Goal: Task Accomplishment & Management: Manage account settings

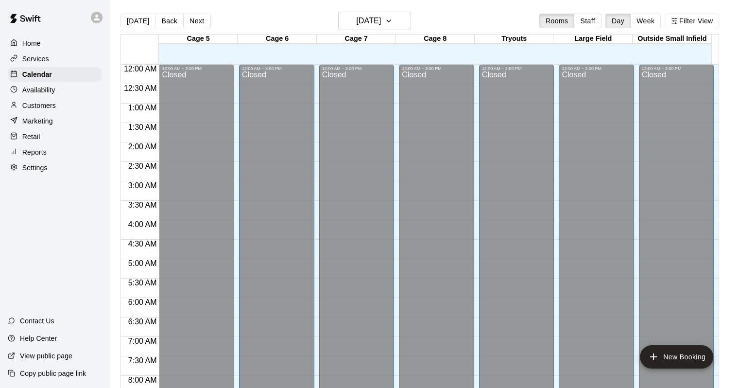
scroll to position [569, 0]
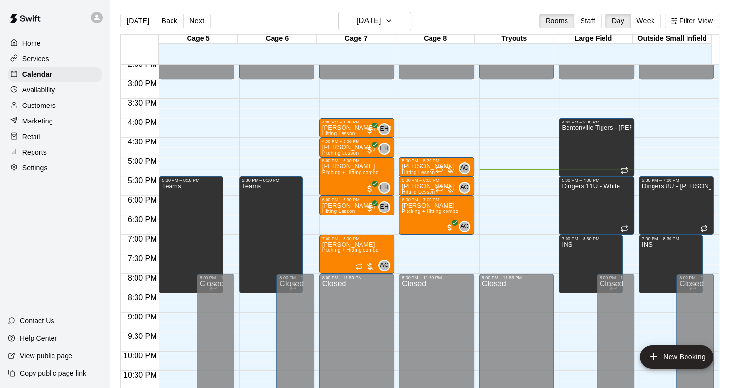
click at [70, 108] on div "Customers" at bounding box center [55, 105] width 94 height 15
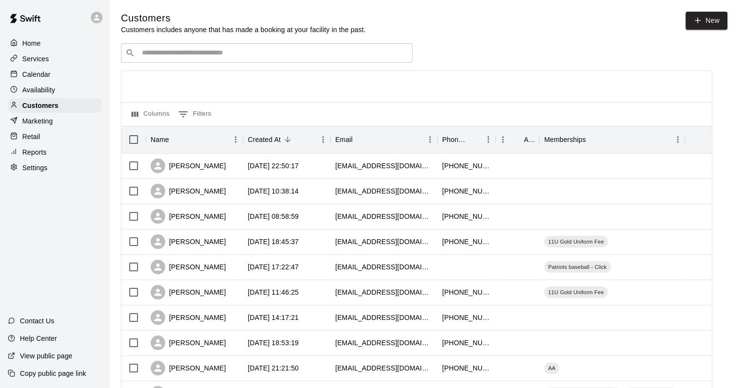
click at [234, 60] on div "​ ​" at bounding box center [267, 52] width 292 height 19
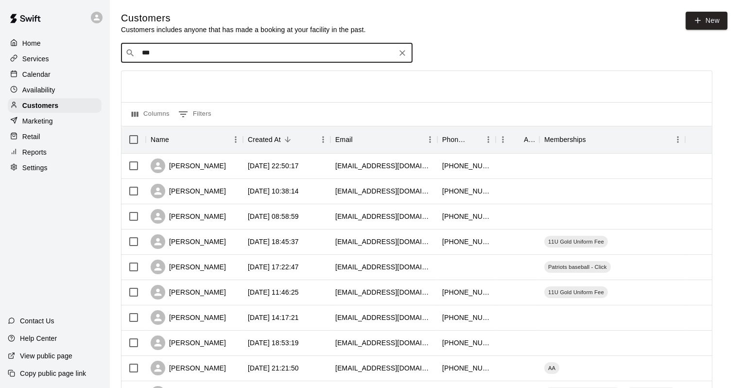
type input "****"
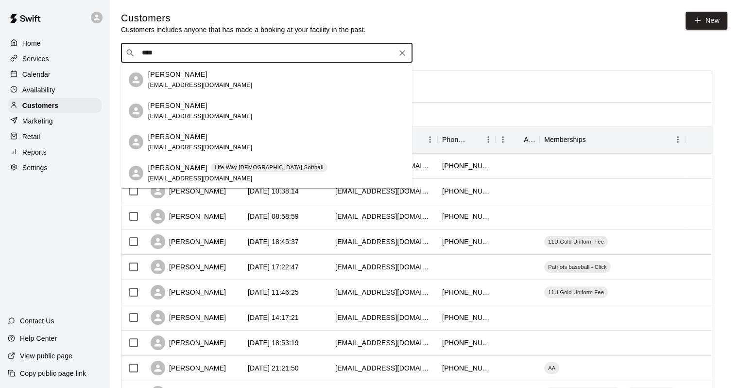
click at [166, 170] on p "[PERSON_NAME]" at bounding box center [177, 168] width 59 height 10
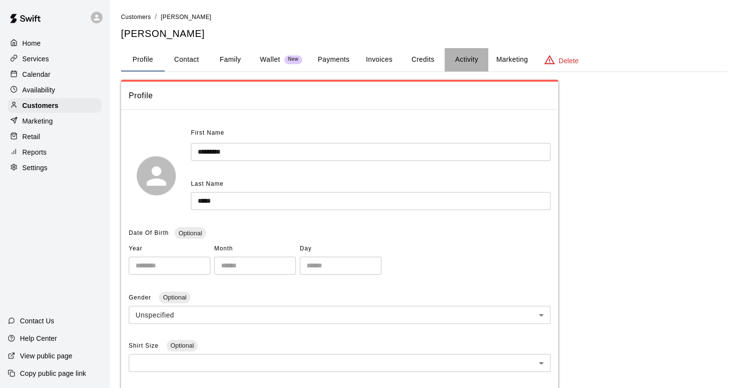
click at [473, 68] on button "Activity" at bounding box center [467, 59] width 44 height 23
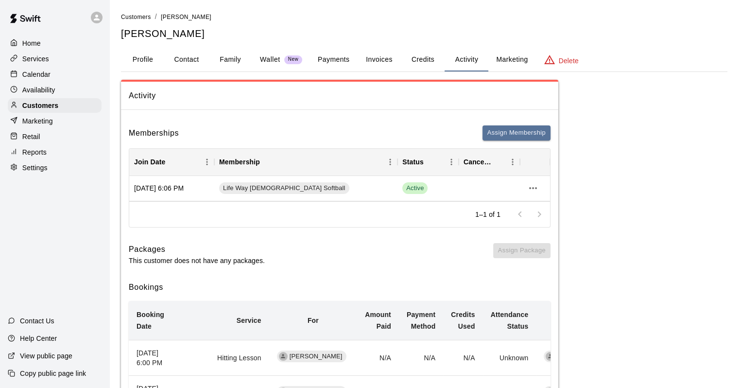
click at [491, 63] on button "Marketing" at bounding box center [512, 59] width 47 height 23
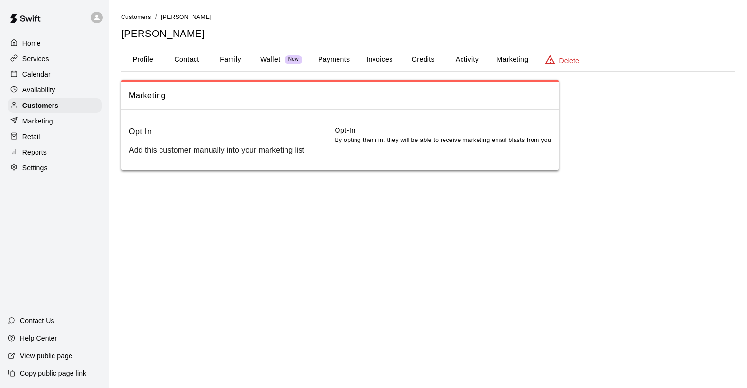
click at [404, 60] on button "Credits" at bounding box center [423, 59] width 44 height 23
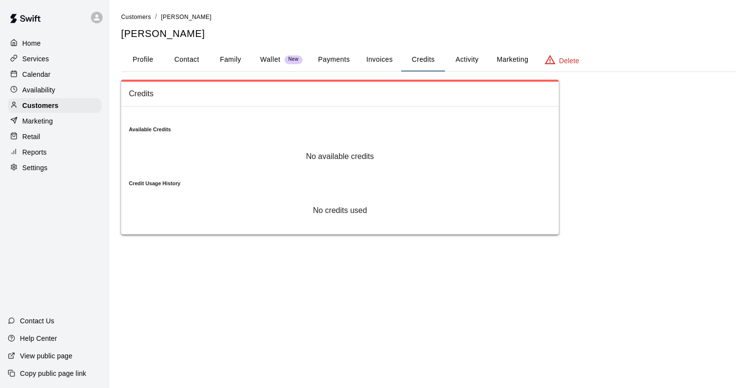
click at [369, 61] on button "Invoices" at bounding box center [379, 59] width 44 height 23
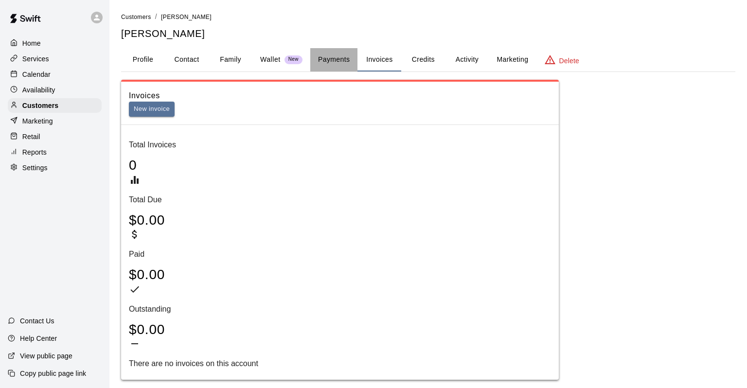
click at [342, 63] on button "Payments" at bounding box center [333, 59] width 47 height 23
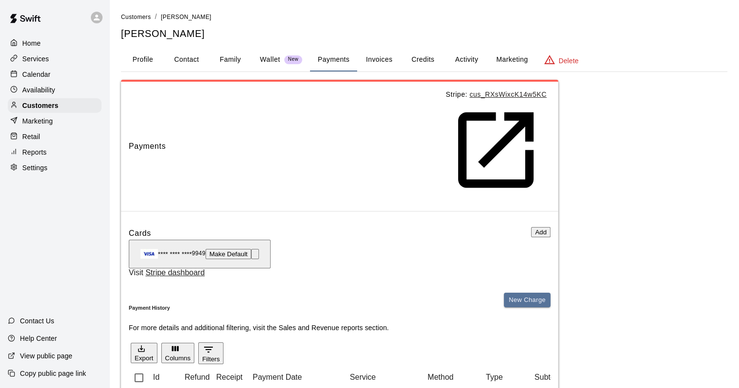
click at [268, 68] on button "Wallet New" at bounding box center [281, 59] width 58 height 23
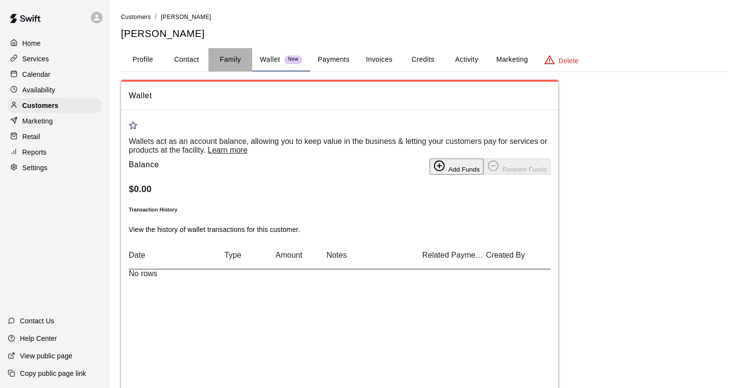
click at [226, 61] on button "Family" at bounding box center [231, 59] width 44 height 23
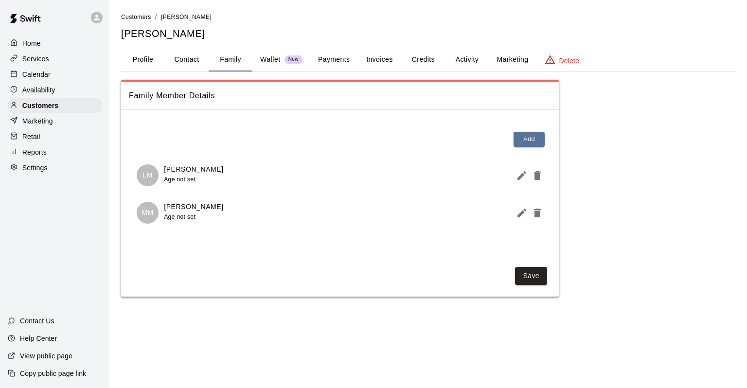
click at [194, 64] on button "Contact" at bounding box center [187, 59] width 44 height 23
select select "**"
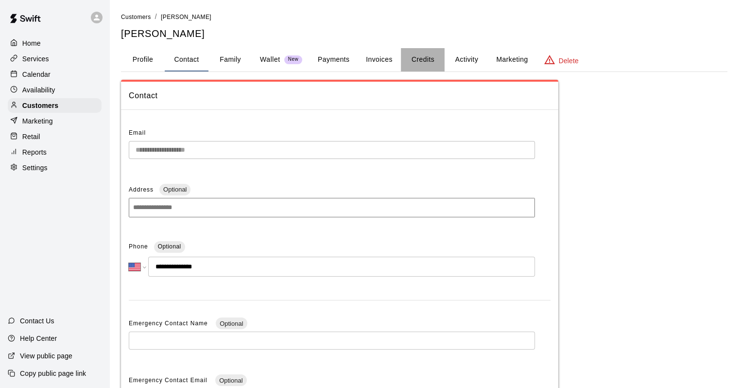
click at [428, 69] on button "Credits" at bounding box center [423, 59] width 44 height 23
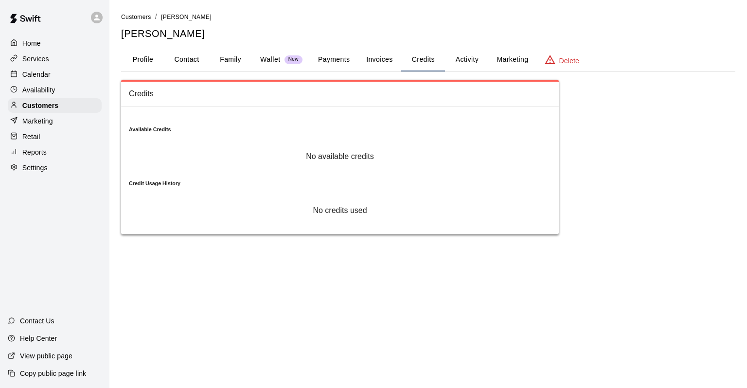
click at [450, 66] on button "Activity" at bounding box center [467, 59] width 44 height 23
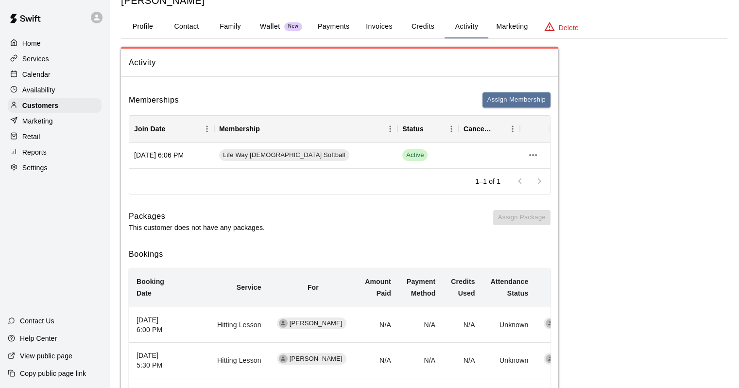
scroll to position [49, 0]
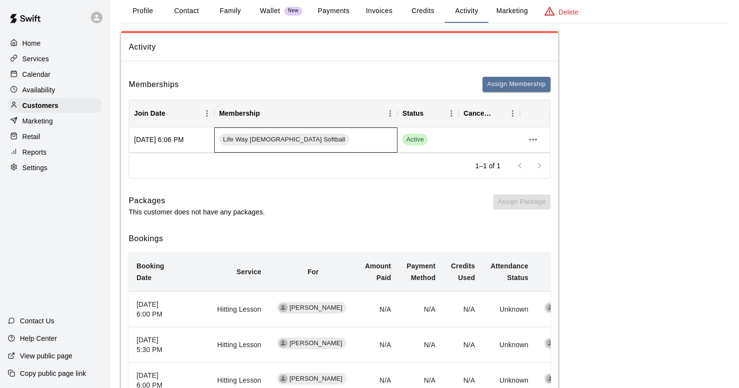
click at [377, 131] on div "Life Way [DEMOGRAPHIC_DATA] Softball" at bounding box center [305, 139] width 183 height 25
click at [286, 137] on span "Life Way [DEMOGRAPHIC_DATA] Softball" at bounding box center [284, 139] width 130 height 9
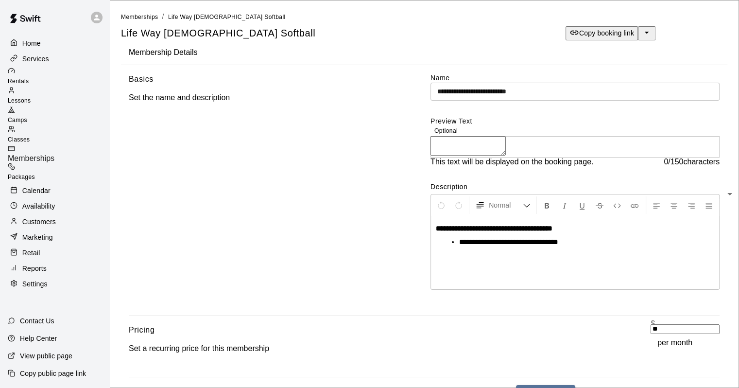
click at [60, 63] on div "Services" at bounding box center [55, 59] width 94 height 15
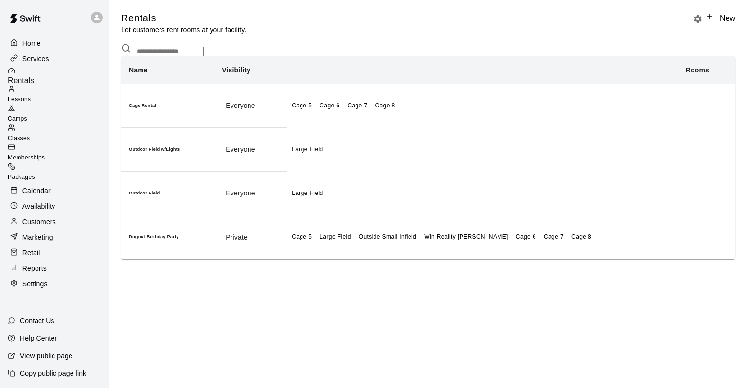
click at [54, 217] on p "Customers" at bounding box center [39, 222] width 34 height 10
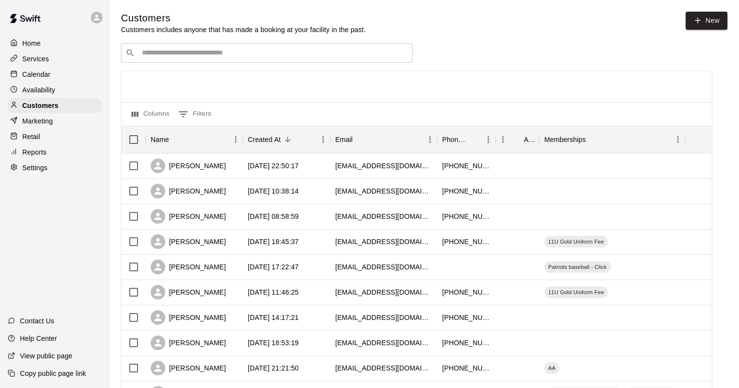
click at [204, 53] on input "Search customers by name or email" at bounding box center [273, 53] width 269 height 10
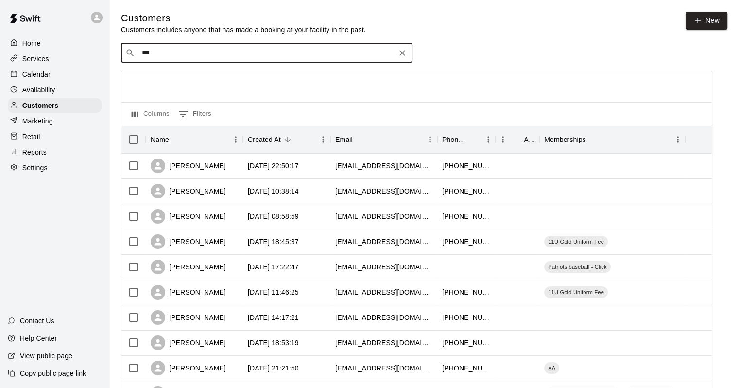
type input "****"
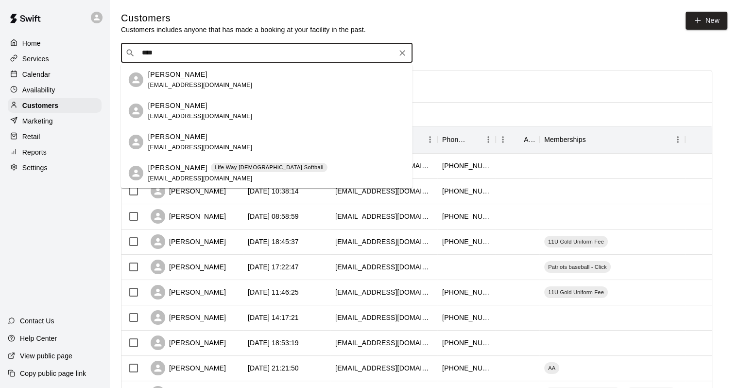
click at [166, 173] on div "[PERSON_NAME] Life Way [DEMOGRAPHIC_DATA] Softball [EMAIL_ADDRESS][DOMAIN_NAME]" at bounding box center [237, 173] width 179 height 21
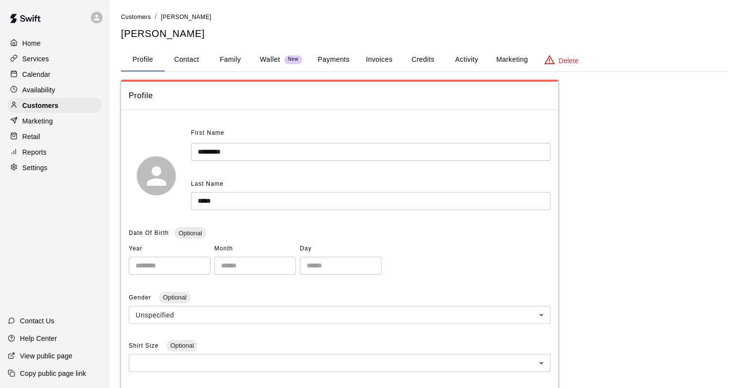
click at [230, 61] on button "Family" at bounding box center [231, 59] width 44 height 23
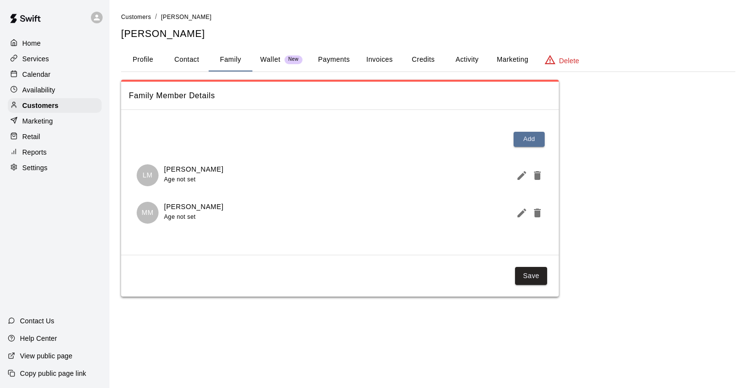
click at [184, 59] on button "Contact" at bounding box center [187, 59] width 44 height 23
select select "**"
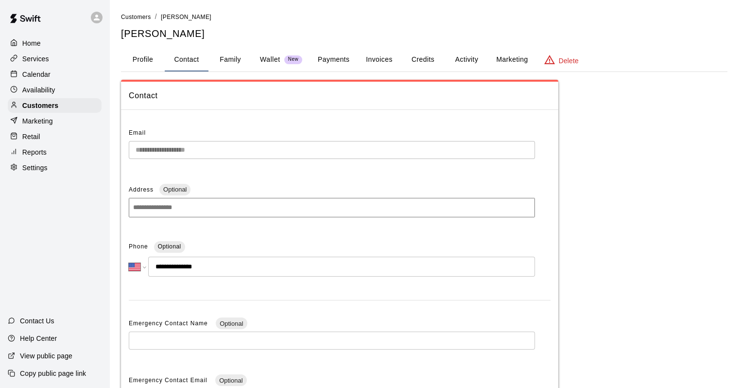
click at [71, 73] on div "Calendar" at bounding box center [55, 74] width 94 height 15
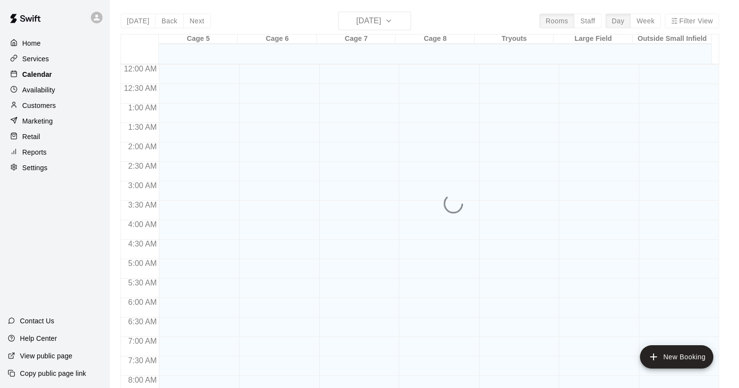
scroll to position [569, 0]
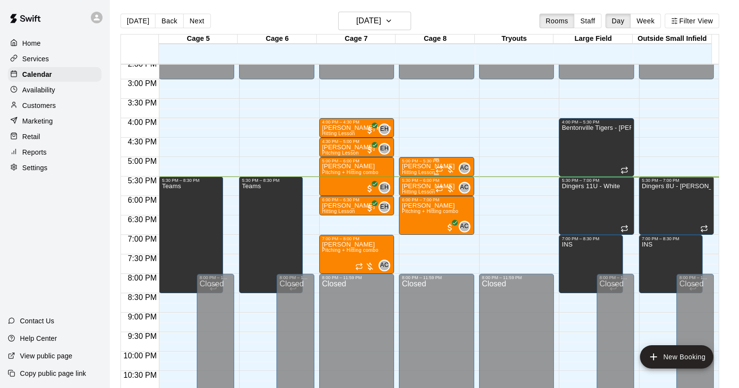
click at [454, 170] on div at bounding box center [445, 169] width 19 height 10
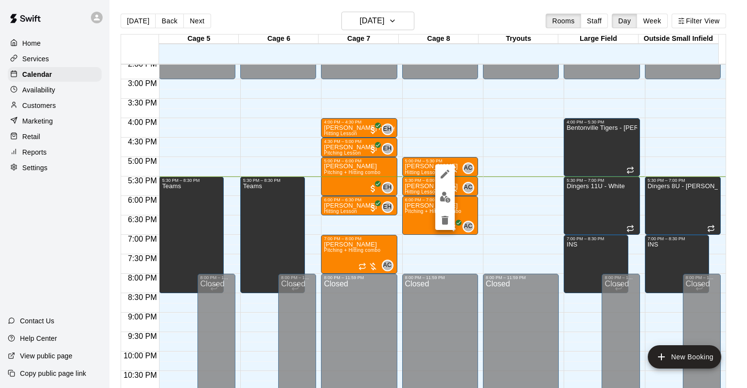
click at [434, 137] on div at bounding box center [373, 194] width 747 height 388
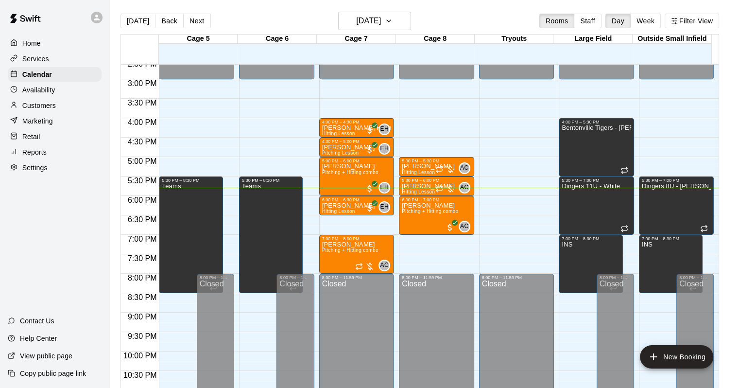
click at [38, 106] on p "Customers" at bounding box center [39, 106] width 34 height 10
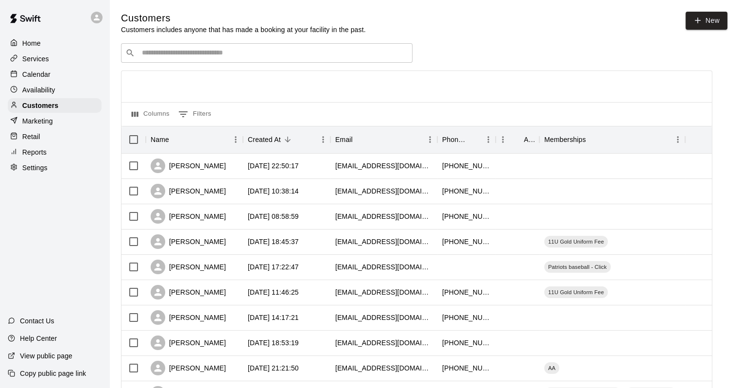
drag, startPoint x: 277, startPoint y: 66, endPoint x: 282, endPoint y: 65, distance: 5.9
click at [283, 61] on div "​ ​" at bounding box center [267, 52] width 292 height 19
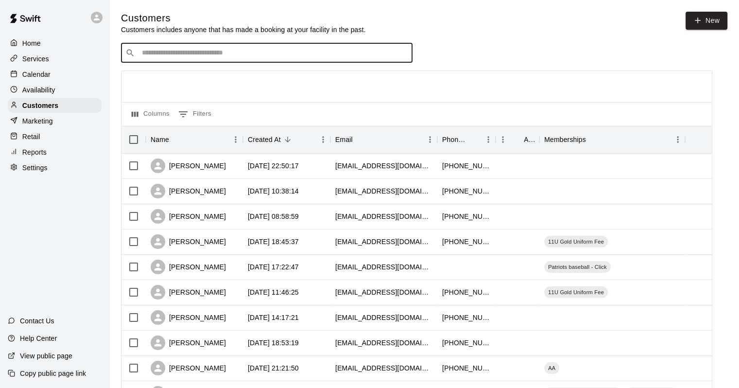
type input "*"
type input "******"
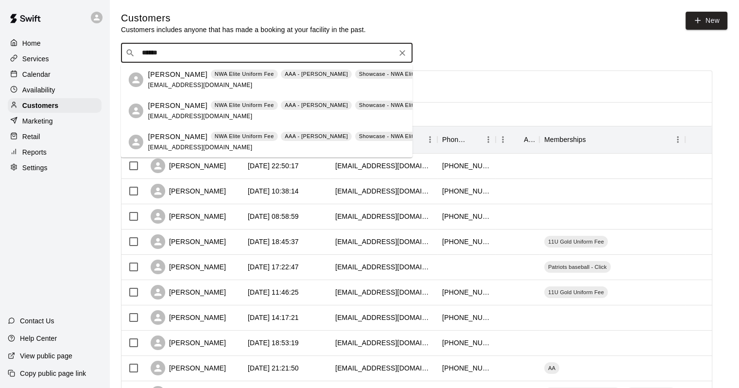
click at [217, 74] on p "NWA Elite Uniform Fee" at bounding box center [244, 74] width 59 height 8
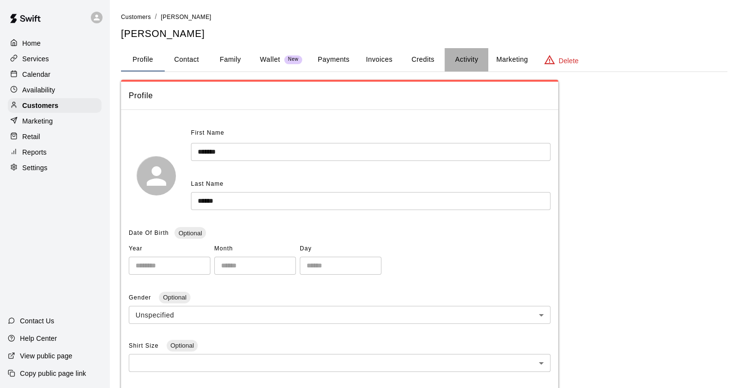
click at [488, 57] on button "Activity" at bounding box center [467, 59] width 44 height 23
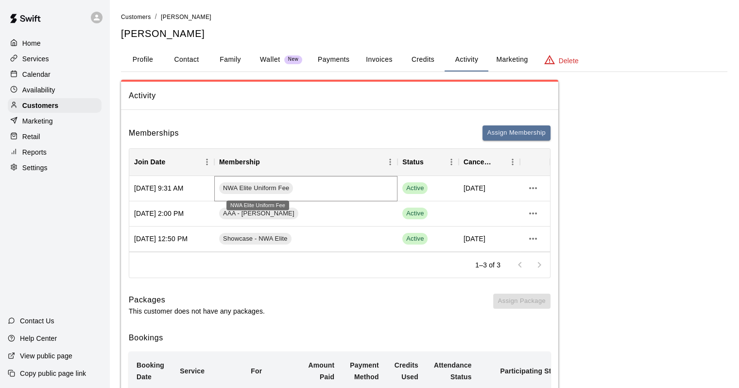
click at [261, 187] on span "NWA Elite Uniform Fee" at bounding box center [256, 188] width 74 height 9
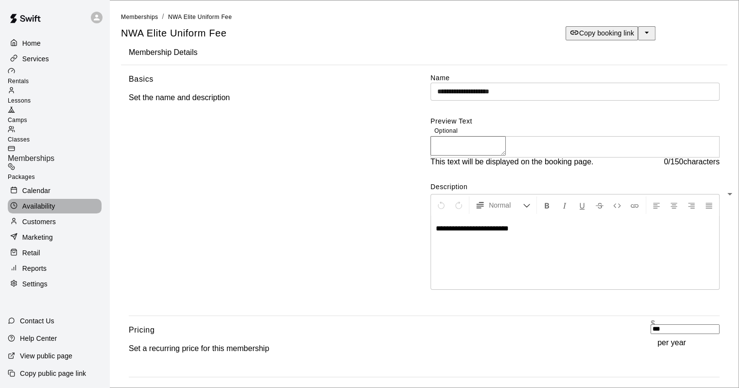
drag, startPoint x: 75, startPoint y: 188, endPoint x: 56, endPoint y: 159, distance: 34.3
click at [75, 199] on div "Availability" at bounding box center [55, 206] width 94 height 15
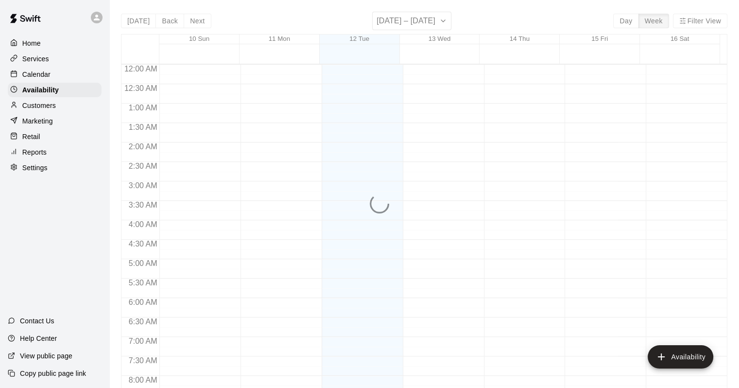
scroll to position [598, 0]
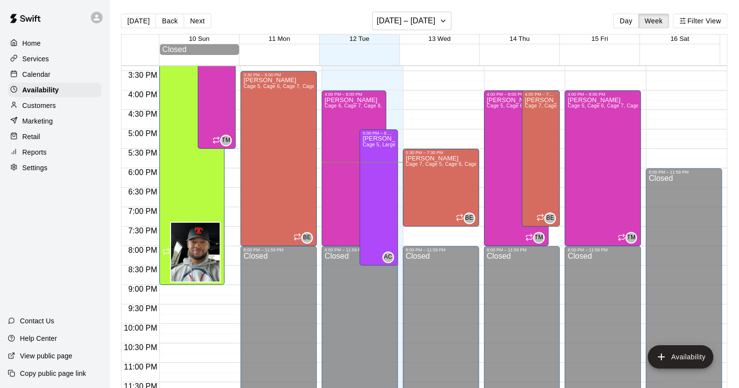
click at [43, 123] on p "Marketing" at bounding box center [37, 121] width 31 height 10
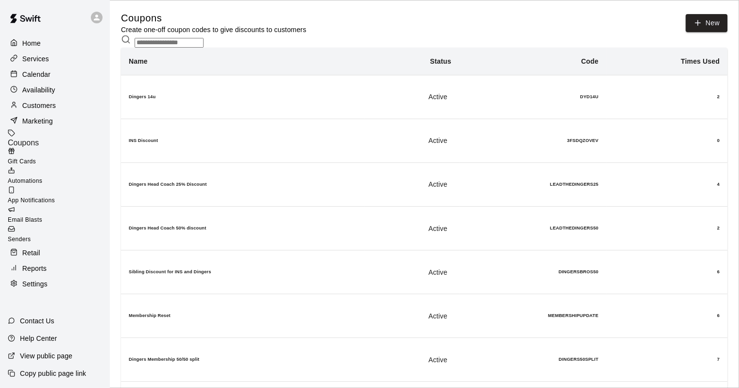
click at [56, 246] on div "Retail" at bounding box center [55, 253] width 94 height 15
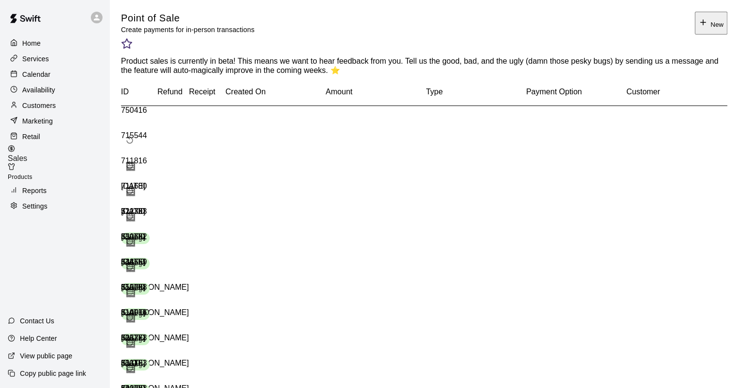
click at [46, 33] on img at bounding box center [25, 18] width 51 height 29
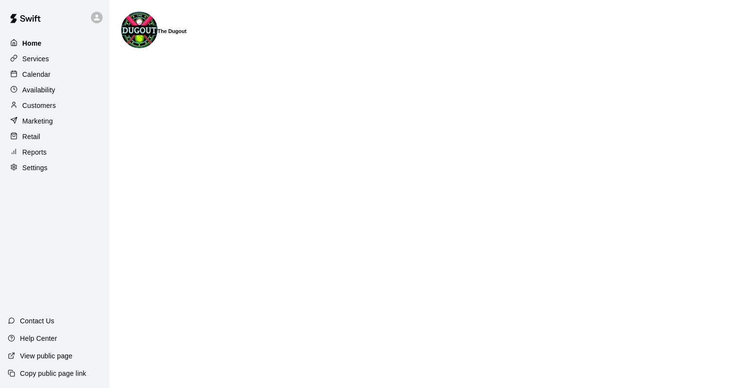
click at [48, 43] on div "Home" at bounding box center [55, 43] width 94 height 15
click at [60, 82] on div "Calendar" at bounding box center [55, 74] width 94 height 15
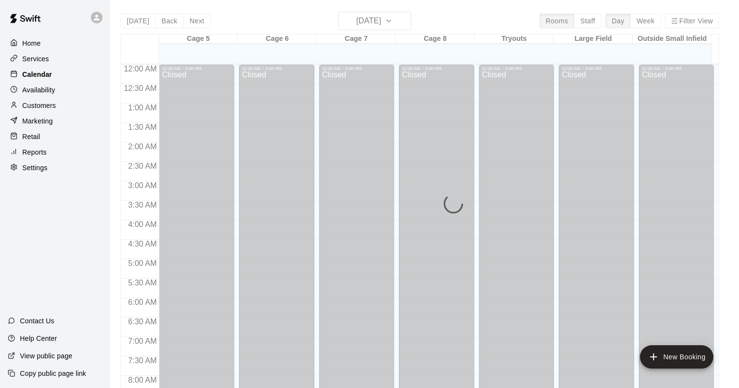
scroll to position [569, 0]
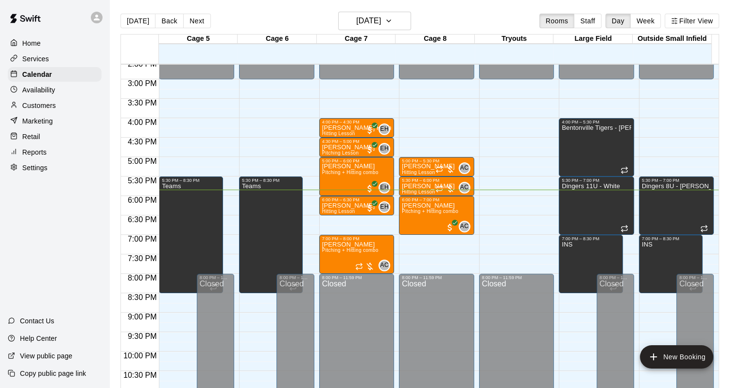
click at [56, 112] on div "Customers" at bounding box center [55, 105] width 94 height 15
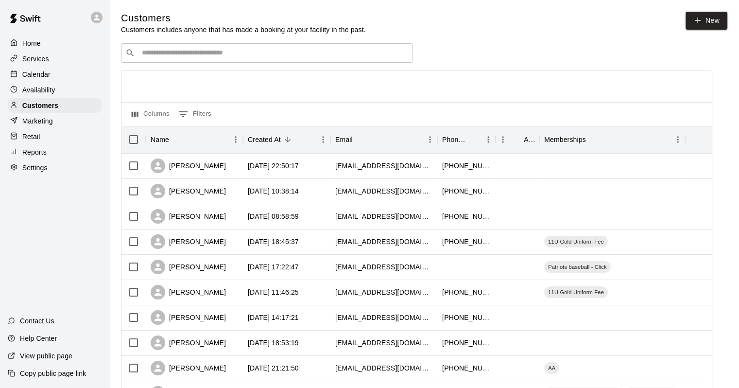
click at [254, 49] on div "​ ​" at bounding box center [267, 52] width 292 height 19
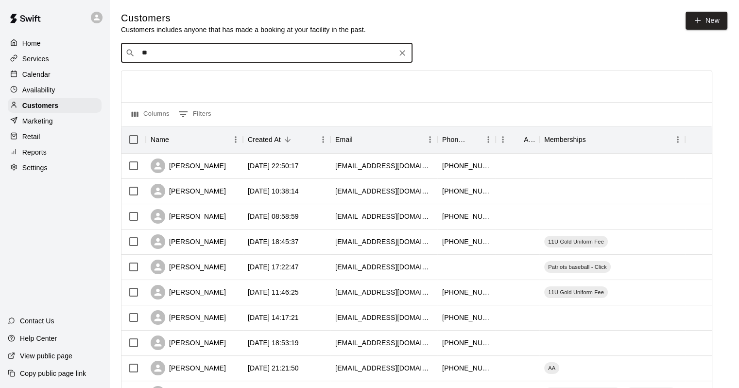
type input "*"
type input "******"
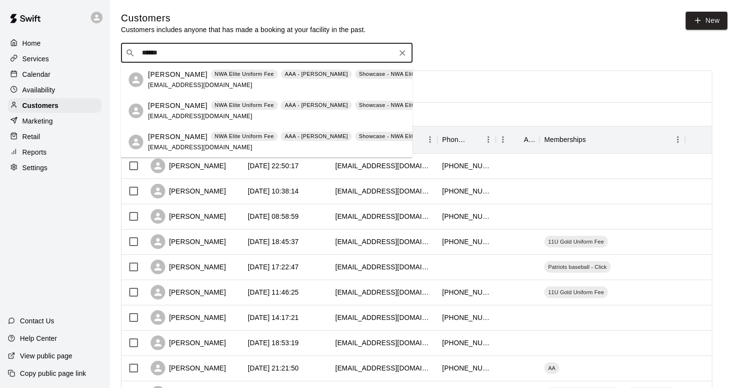
click at [207, 82] on span "[EMAIL_ADDRESS][DOMAIN_NAME]" at bounding box center [200, 85] width 105 height 7
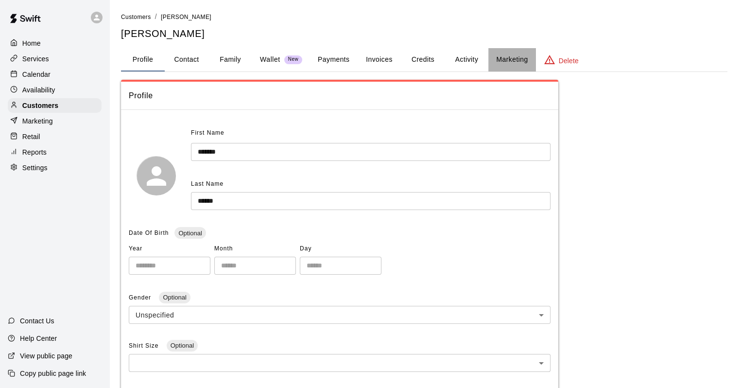
click at [493, 62] on button "Marketing" at bounding box center [512, 59] width 47 height 23
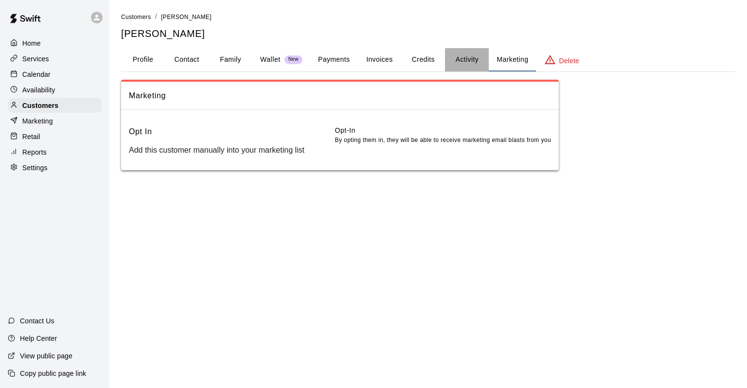
click at [469, 59] on button "Activity" at bounding box center [467, 59] width 44 height 23
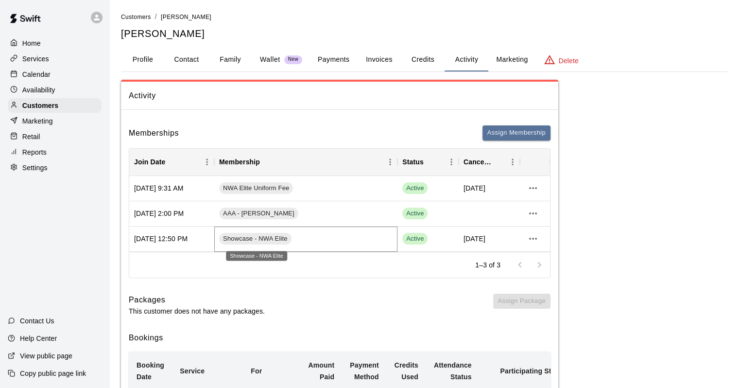
click at [263, 240] on span "Showcase - NWA Elite" at bounding box center [255, 238] width 72 height 9
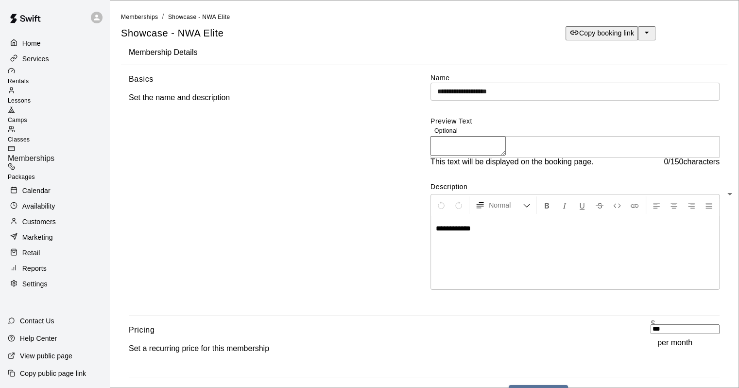
click at [54, 154] on span "Memberships" at bounding box center [31, 158] width 47 height 8
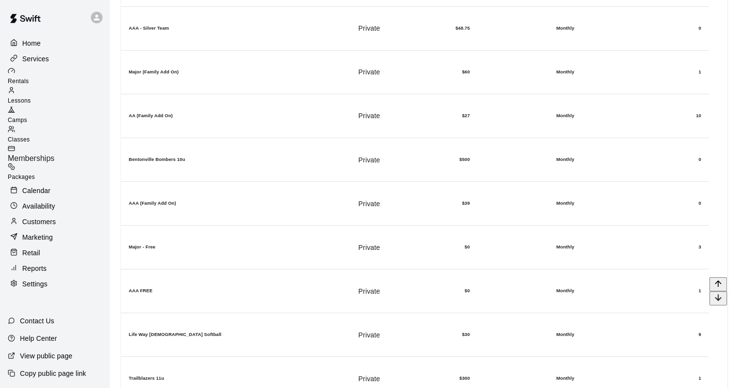
scroll to position [486, 0]
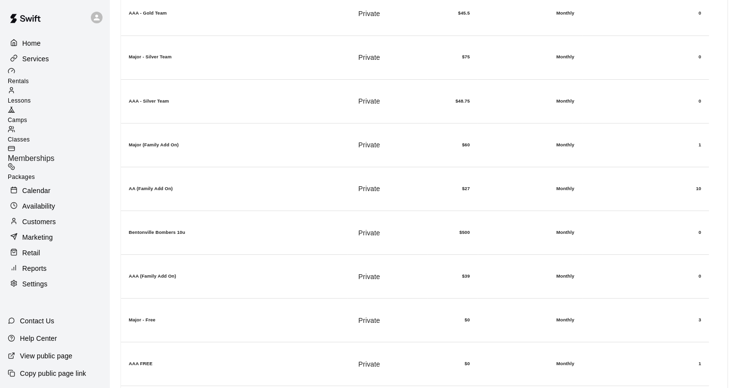
click at [58, 57] on div "Services" at bounding box center [55, 59] width 94 height 15
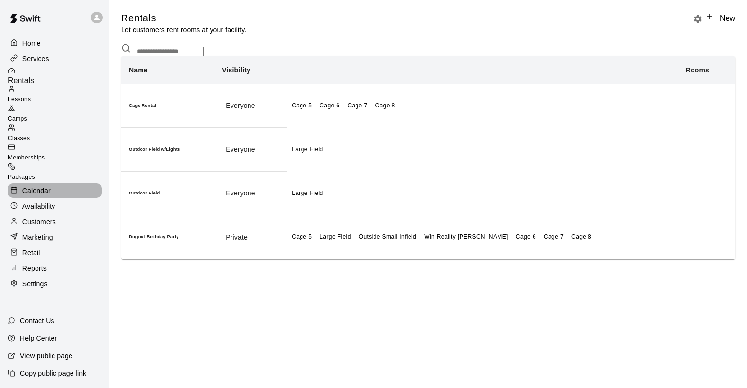
click at [49, 186] on p "Calendar" at bounding box center [36, 191] width 28 height 10
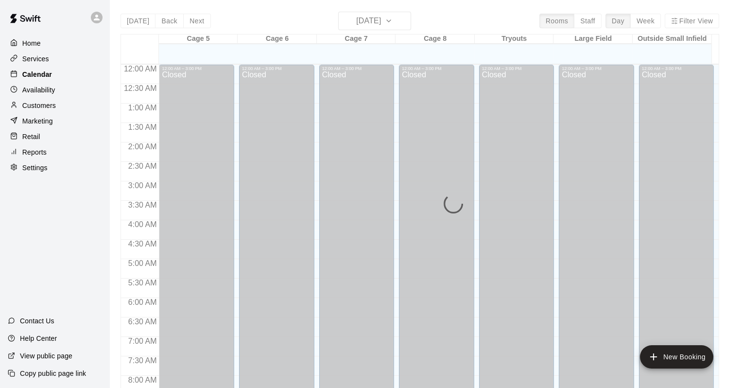
scroll to position [569, 0]
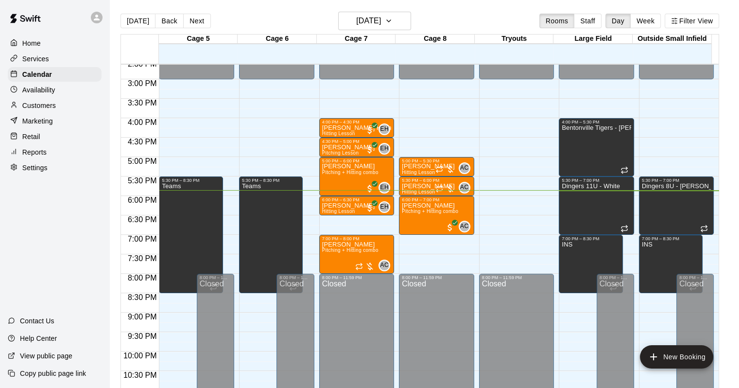
click at [47, 113] on div "Customers" at bounding box center [55, 105] width 94 height 15
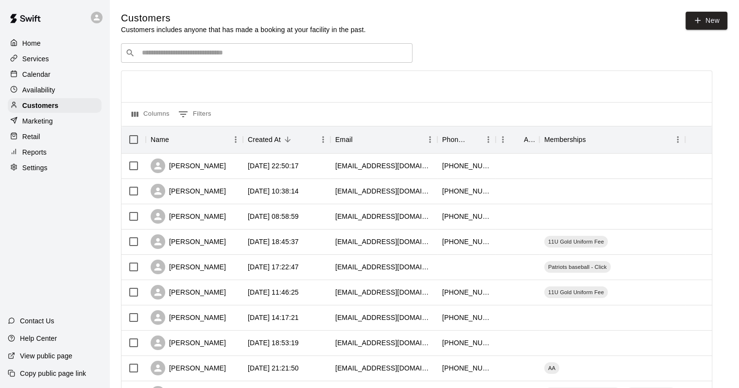
click at [271, 53] on input "Search customers by name or email" at bounding box center [273, 53] width 269 height 10
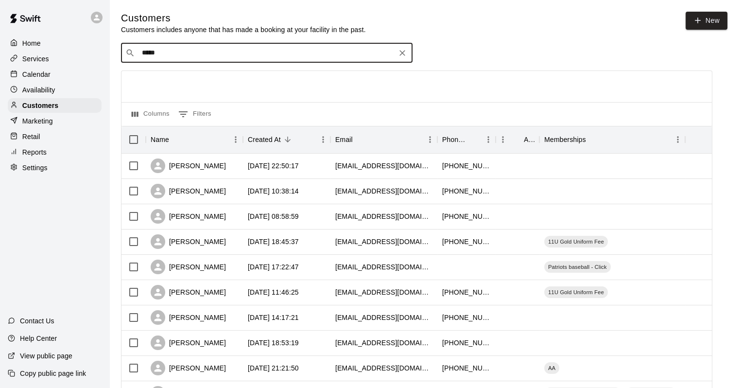
type input "******"
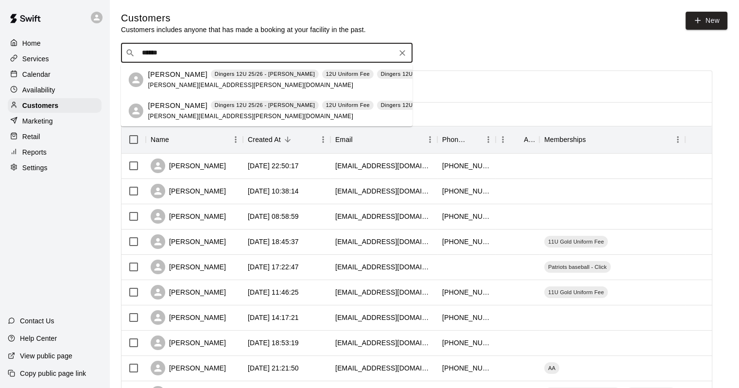
click at [175, 86] on span "[PERSON_NAME][EMAIL_ADDRESS][PERSON_NAME][DOMAIN_NAME]" at bounding box center [250, 85] width 205 height 7
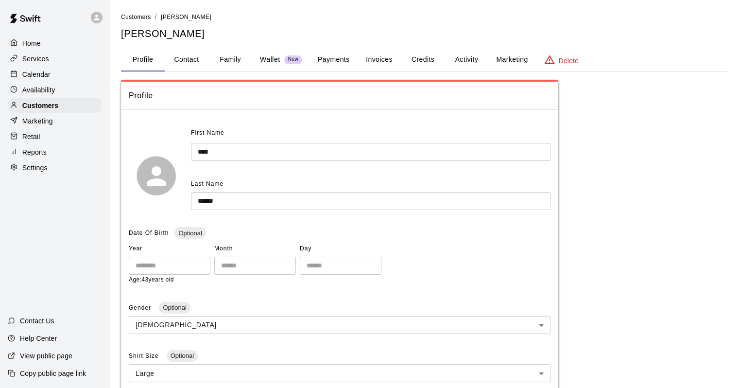
click at [276, 54] on p "Wallet" at bounding box center [270, 59] width 20 height 10
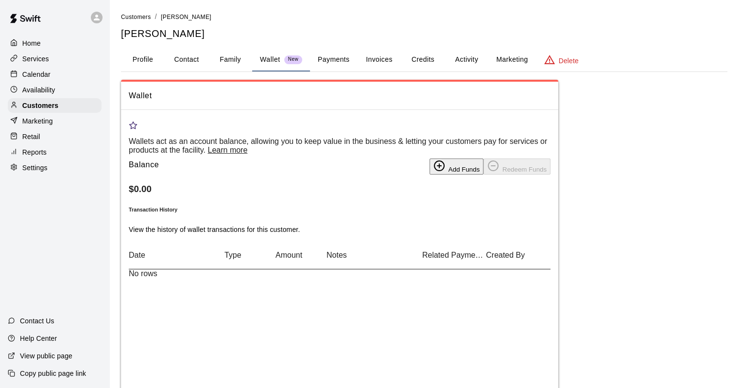
click at [321, 66] on button "Payments" at bounding box center [333, 59] width 47 height 23
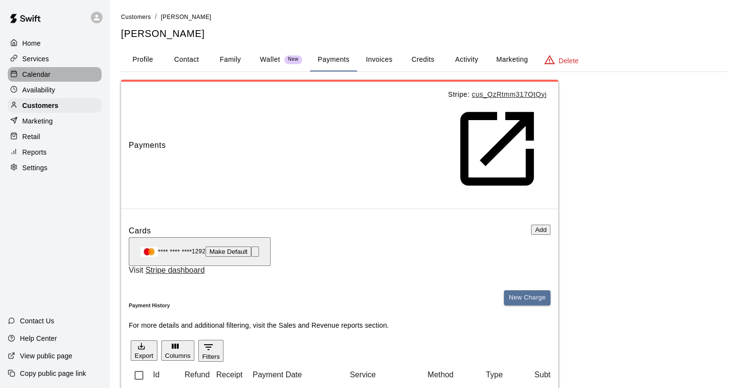
click at [55, 71] on div "Calendar" at bounding box center [55, 74] width 94 height 15
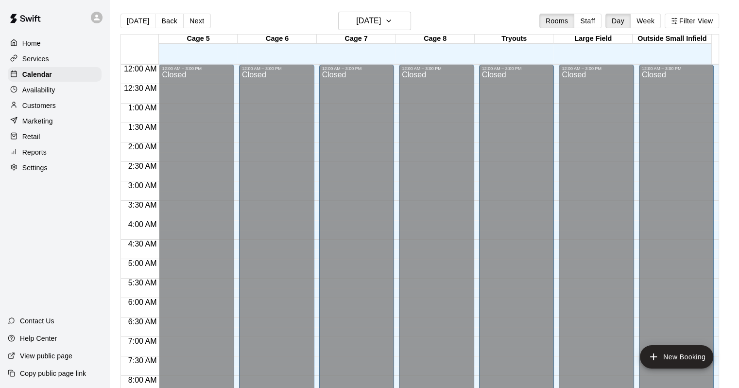
scroll to position [569, 0]
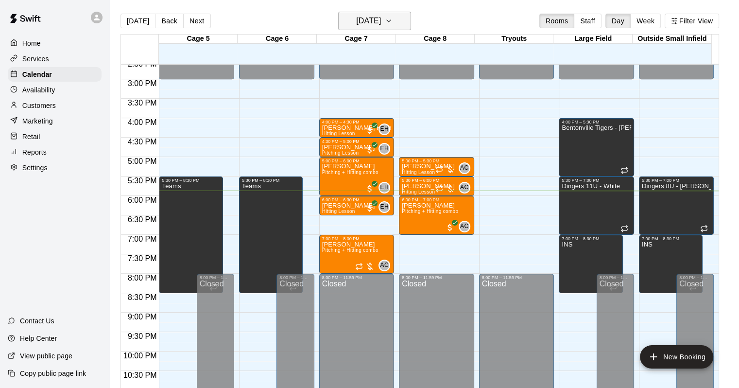
click at [366, 26] on h6 "[DATE]" at bounding box center [368, 21] width 25 height 14
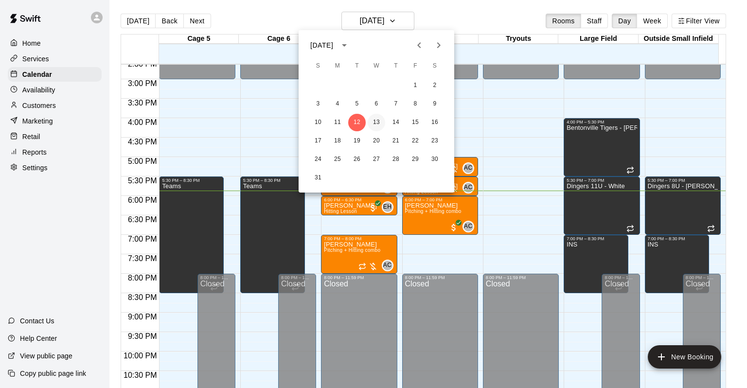
click at [381, 125] on button "13" at bounding box center [377, 123] width 18 height 18
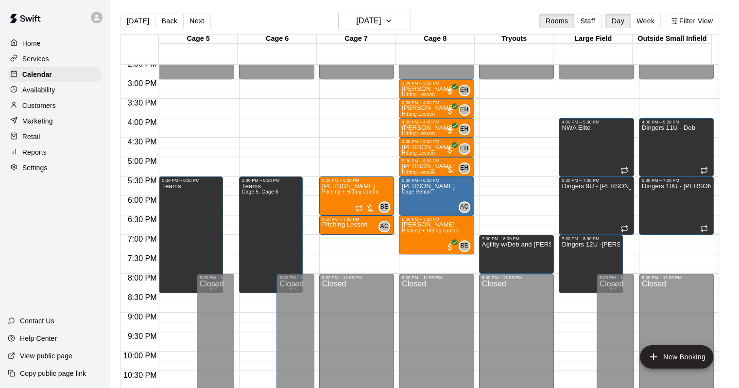
click at [387, 30] on div "[DATE] Back [DATE][DATE] Rooms Staff Day Week Filter View" at bounding box center [420, 23] width 599 height 22
click at [381, 26] on h6 "[DATE]" at bounding box center [368, 21] width 25 height 14
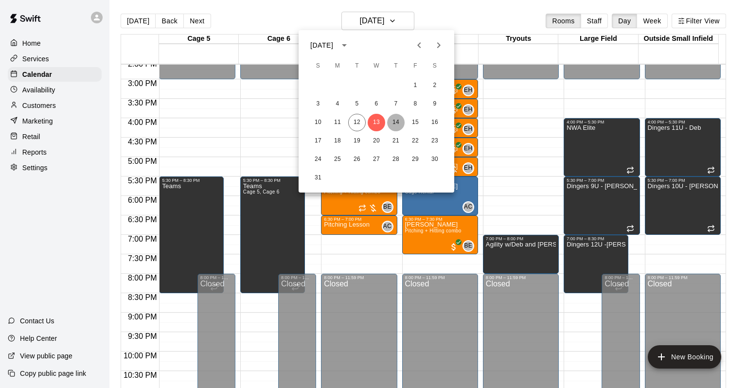
click at [401, 123] on button "14" at bounding box center [396, 123] width 18 height 18
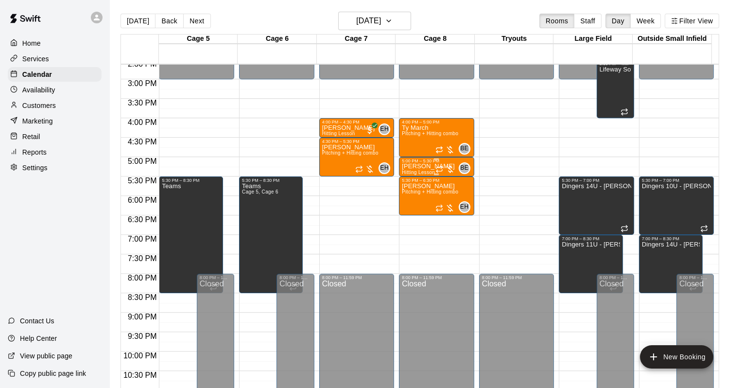
click at [450, 168] on div at bounding box center [445, 169] width 19 height 10
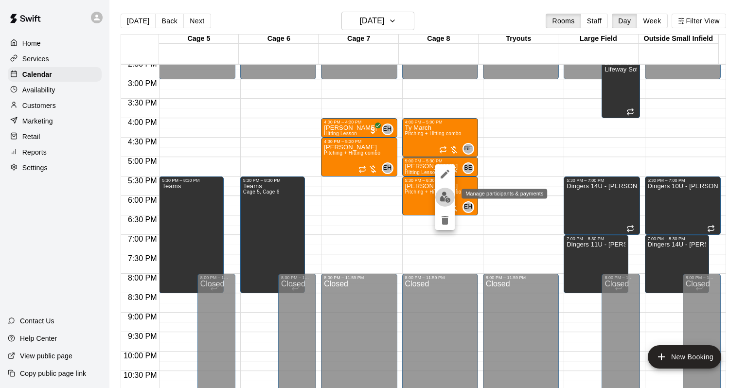
click at [449, 195] on img "edit" at bounding box center [445, 197] width 11 height 11
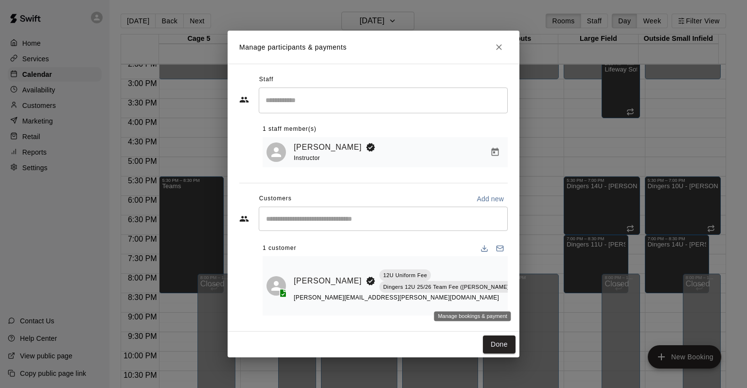
click at [519, 298] on icon "Manage bookings & payment" at bounding box center [524, 303] width 10 height 10
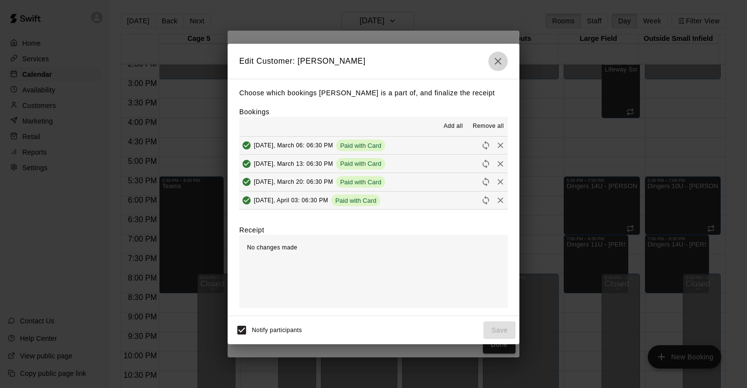
click at [502, 63] on icon "button" at bounding box center [498, 61] width 12 height 12
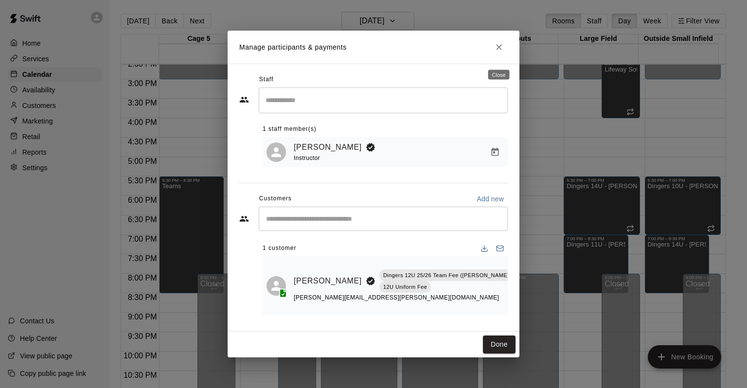
click at [498, 52] on icon "Close" at bounding box center [499, 47] width 10 height 10
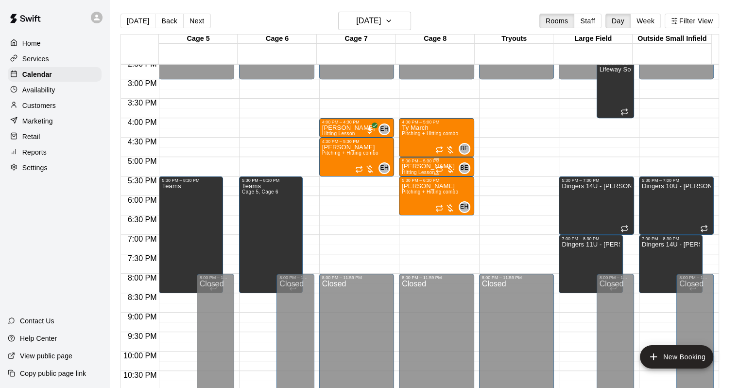
click at [451, 170] on div at bounding box center [445, 169] width 19 height 10
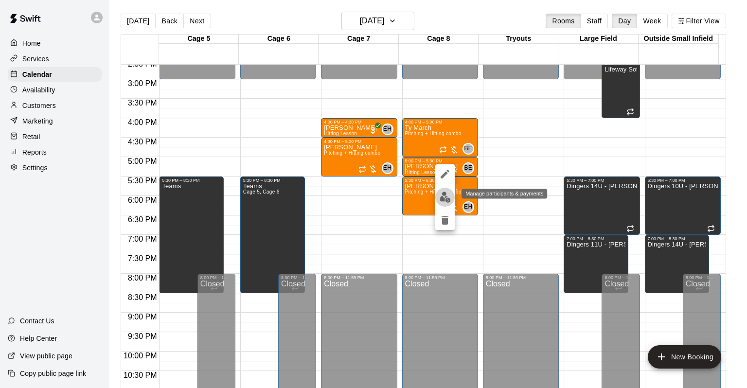
click at [447, 195] on img "edit" at bounding box center [445, 197] width 11 height 11
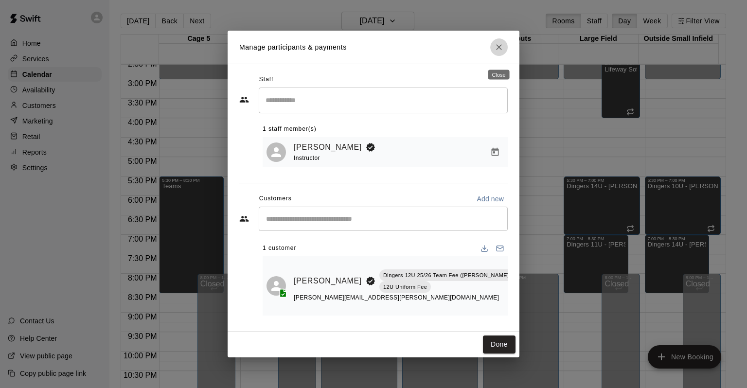
click at [497, 52] on icon "Close" at bounding box center [499, 47] width 10 height 10
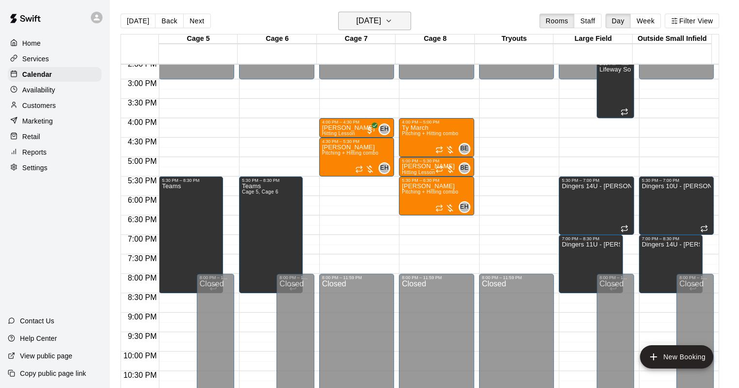
click at [381, 15] on h6 "[DATE]" at bounding box center [368, 21] width 25 height 14
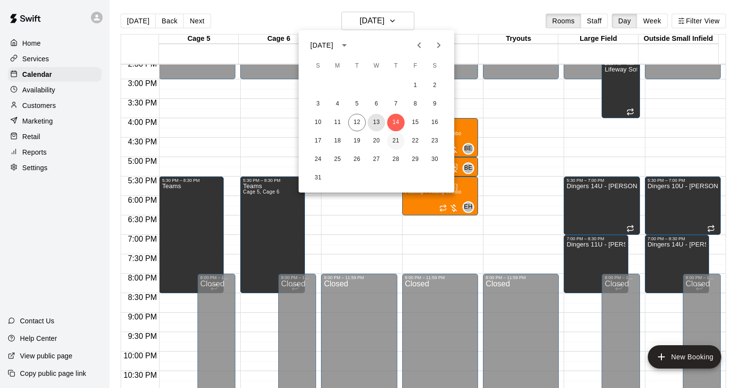
click at [379, 123] on button "13" at bounding box center [377, 123] width 18 height 18
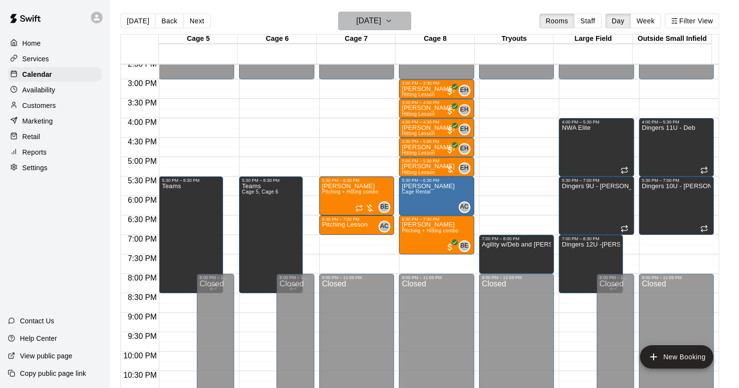
click at [381, 22] on h6 "[DATE]" at bounding box center [368, 21] width 25 height 14
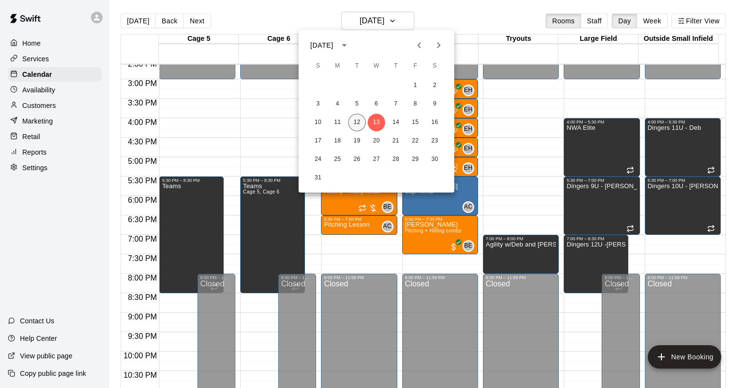
click at [358, 126] on button "12" at bounding box center [357, 123] width 18 height 18
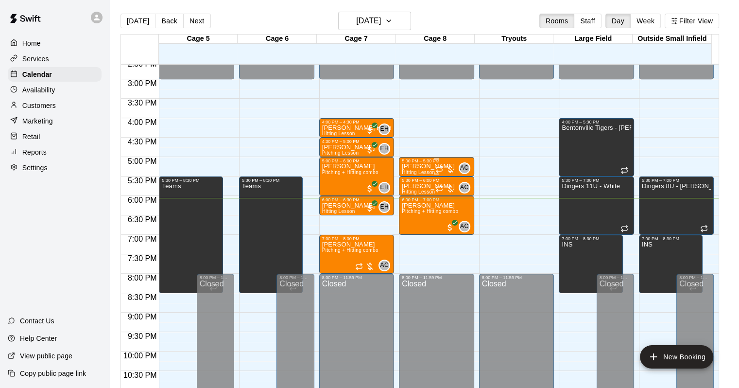
click at [453, 168] on div at bounding box center [445, 169] width 19 height 10
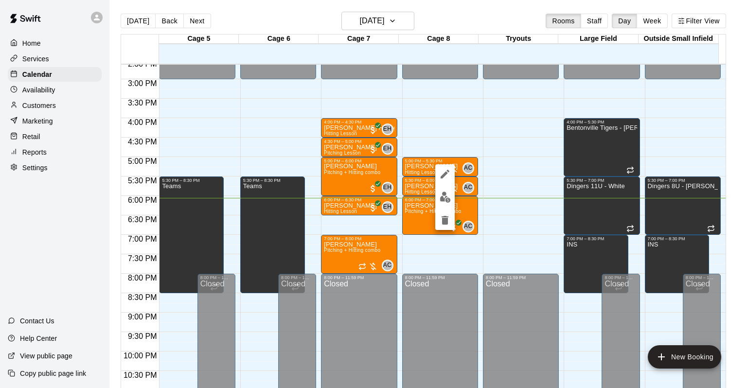
click at [446, 203] on button "edit" at bounding box center [444, 197] width 19 height 19
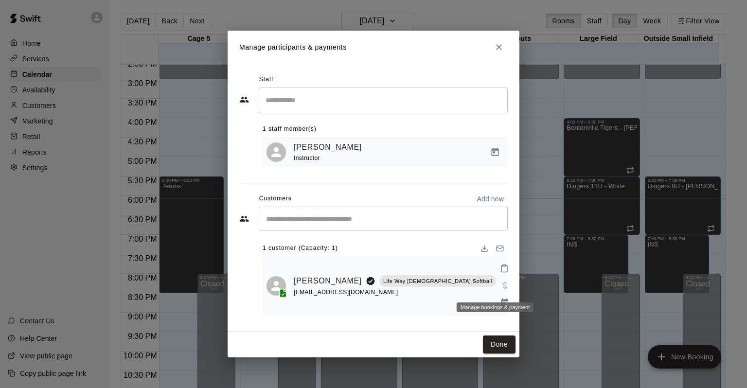
click at [500, 298] on icon "Manage bookings & payment" at bounding box center [505, 303] width 10 height 10
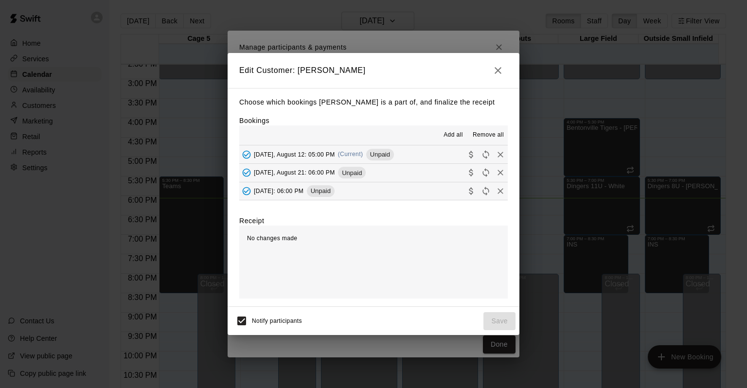
click at [381, 157] on span "Unpaid" at bounding box center [380, 154] width 28 height 7
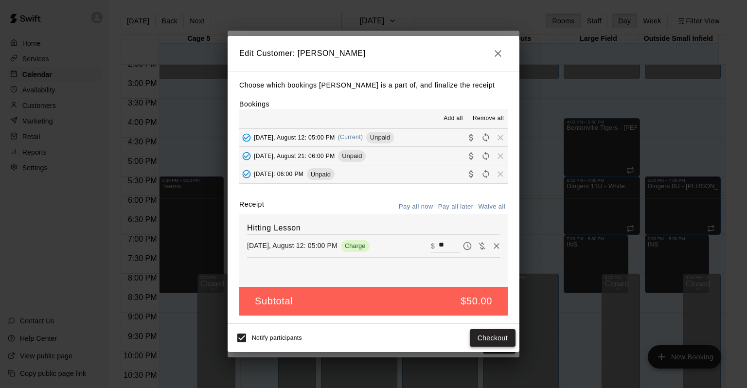
click at [488, 337] on button "Checkout" at bounding box center [493, 338] width 46 height 18
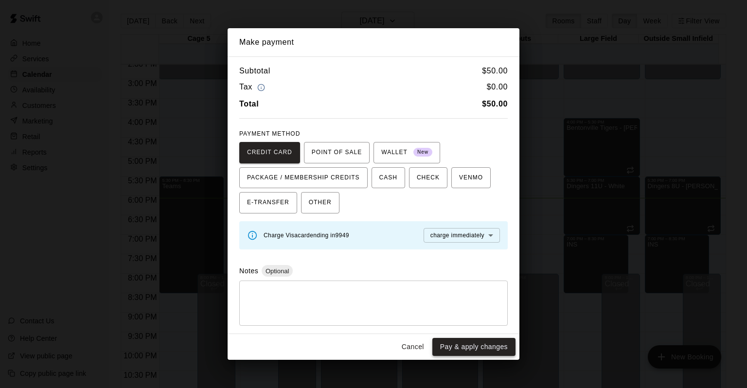
click at [463, 347] on button "Pay & apply changes" at bounding box center [473, 347] width 83 height 18
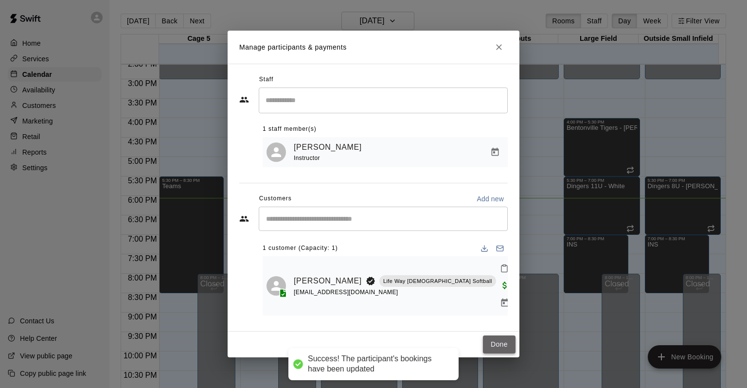
click at [508, 335] on button "Done" at bounding box center [499, 344] width 33 height 18
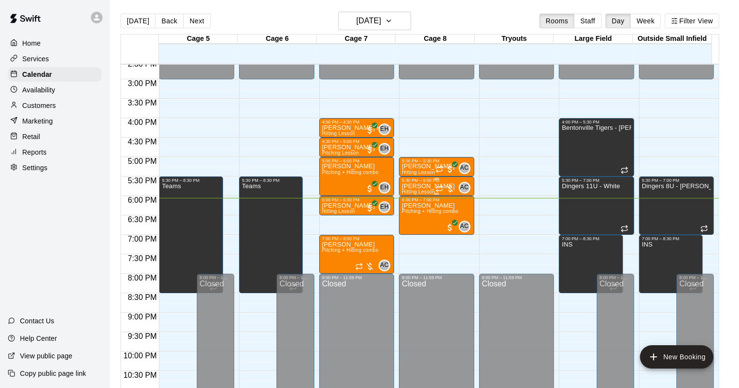
click at [446, 188] on div at bounding box center [445, 189] width 19 height 10
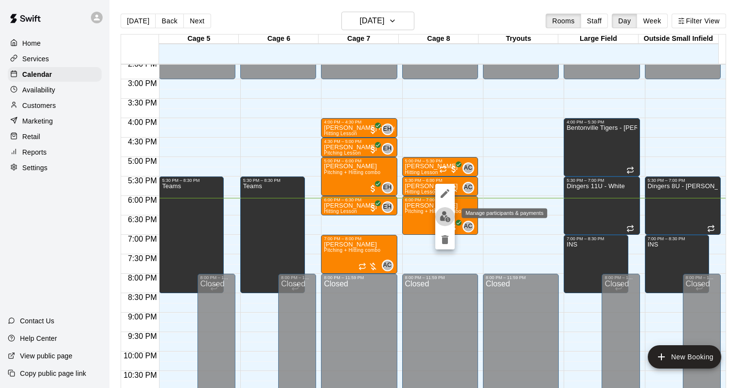
click at [450, 220] on img "edit" at bounding box center [445, 216] width 11 height 11
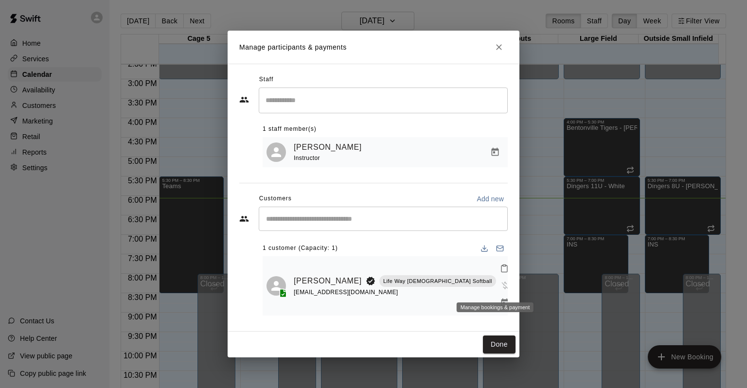
click at [501, 299] on icon "Manage bookings & payment" at bounding box center [504, 303] width 7 height 8
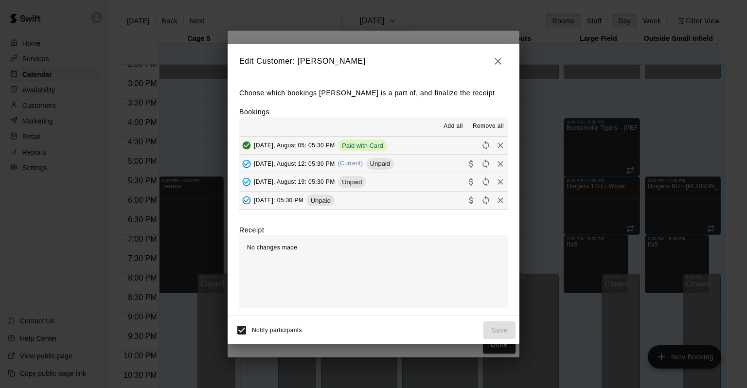
click at [387, 167] on span "Unpaid" at bounding box center [380, 163] width 28 height 7
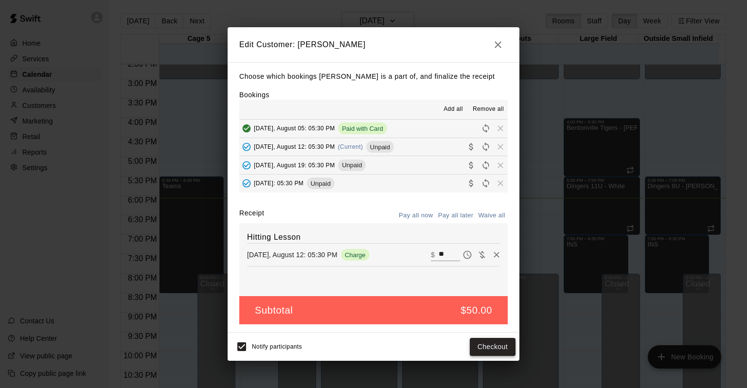
click at [499, 342] on button "Checkout" at bounding box center [493, 347] width 46 height 18
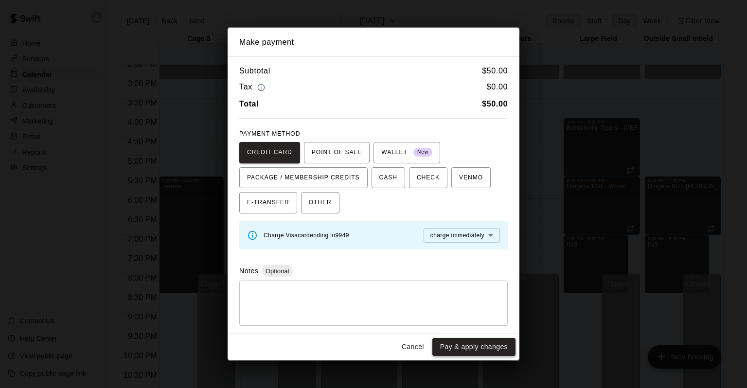
click at [469, 348] on button "Pay & apply changes" at bounding box center [473, 347] width 83 height 18
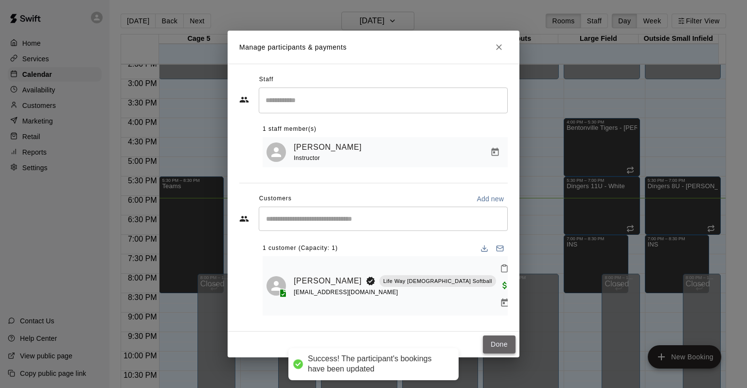
click at [496, 335] on button "Done" at bounding box center [499, 344] width 33 height 18
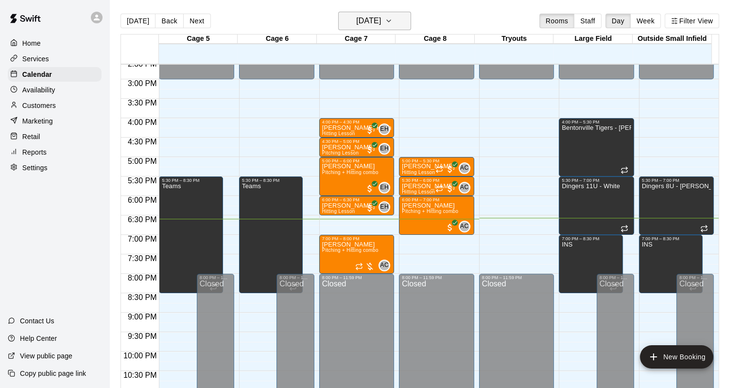
click at [381, 24] on h6 "[DATE]" at bounding box center [368, 21] width 25 height 14
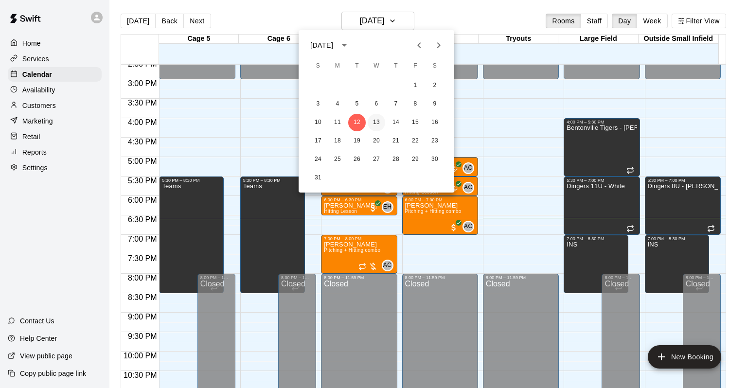
click at [376, 123] on button "13" at bounding box center [377, 123] width 18 height 18
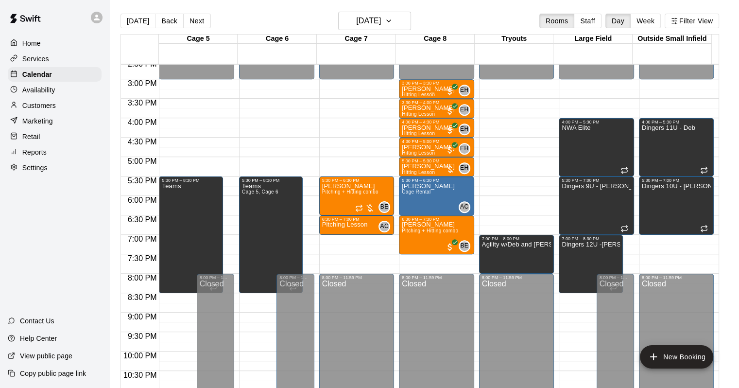
click at [368, 9] on main "[DATE] Back [DATE][DATE] Rooms Staff Day Week Filter View Cage 5 13 Wed Cage 6 …" at bounding box center [424, 202] width 630 height 404
click at [368, 17] on h6 "[DATE]" at bounding box center [368, 21] width 25 height 14
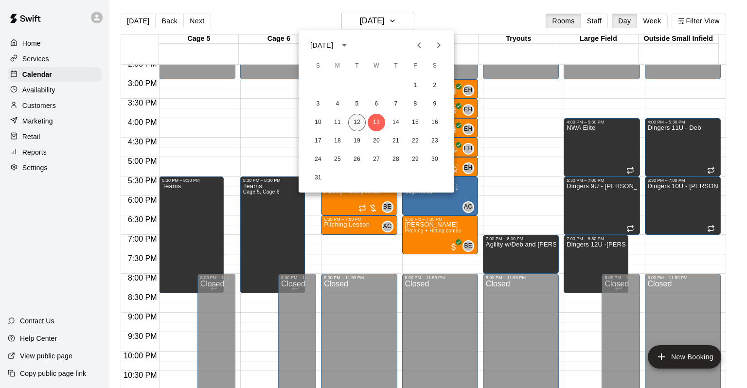
click at [362, 123] on button "12" at bounding box center [357, 123] width 18 height 18
